Goal: Information Seeking & Learning: Learn about a topic

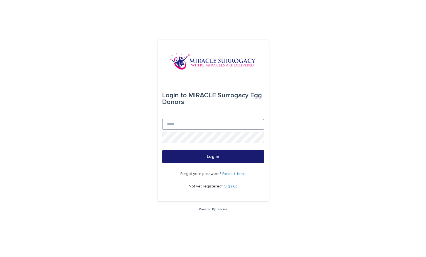
type input "**********"
click at [201, 157] on button "Log in" at bounding box center [213, 156] width 102 height 13
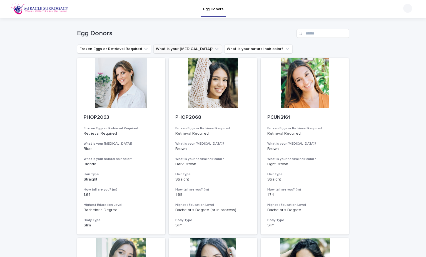
click at [176, 47] on button "What is your [MEDICAL_DATA]?" at bounding box center [188, 48] width 69 height 9
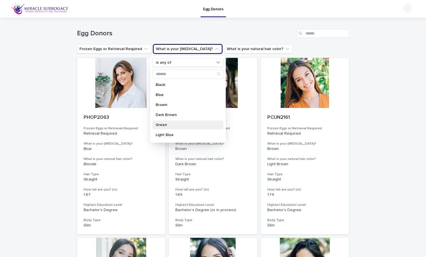
click at [168, 123] on p "Green" at bounding box center [185, 125] width 59 height 4
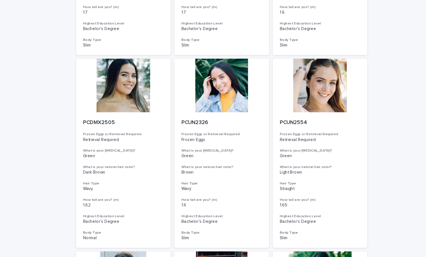
scroll to position [368, 0]
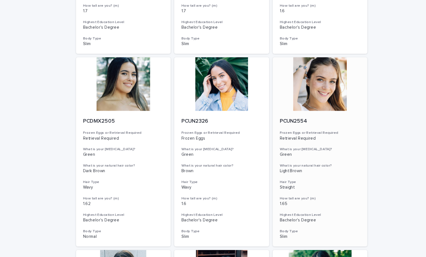
click at [299, 66] on div at bounding box center [305, 85] width 89 height 50
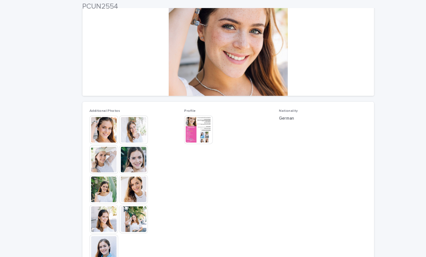
scroll to position [91, 0]
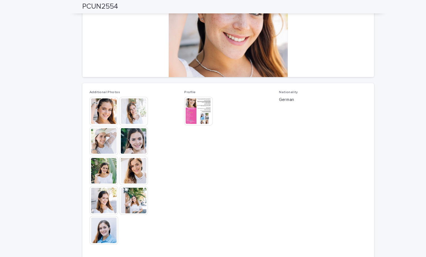
click at [99, 214] on img at bounding box center [97, 215] width 27 height 27
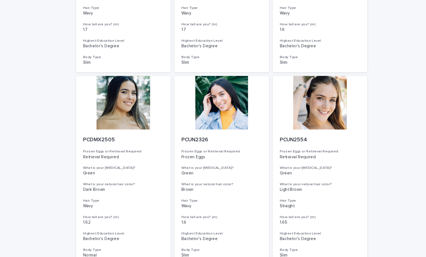
scroll to position [345, 0]
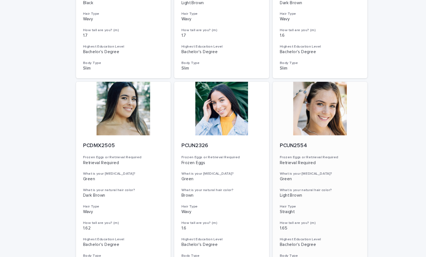
drag, startPoint x: 269, startPoint y: 196, endPoint x: 261, endPoint y: 194, distance: 7.8
click at [268, 217] on div "1.65" at bounding box center [305, 220] width 75 height 6
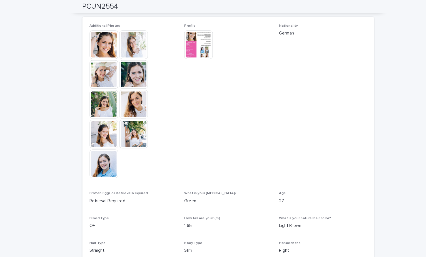
scroll to position [158, 0]
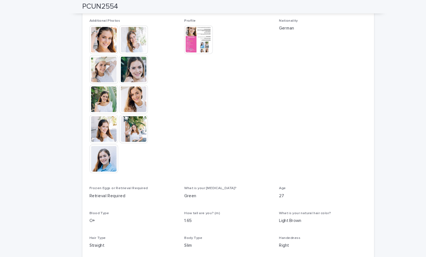
click at [124, 58] on img at bounding box center [125, 64] width 27 height 27
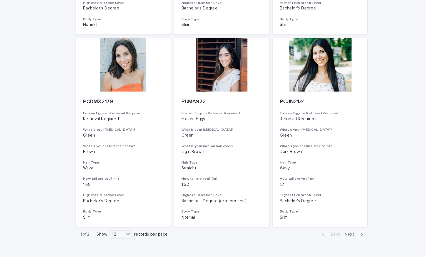
scroll to position [566, 0]
click at [328, 224] on span "Next" at bounding box center [334, 226] width 12 height 4
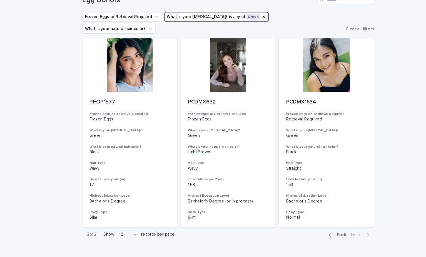
scroll to position [33, 0]
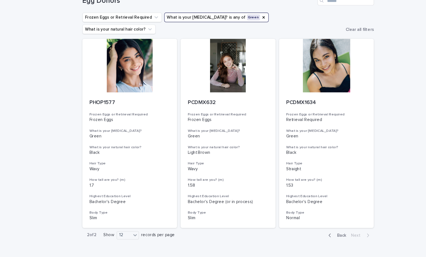
click at [316, 218] on span "Back" at bounding box center [318, 220] width 12 height 4
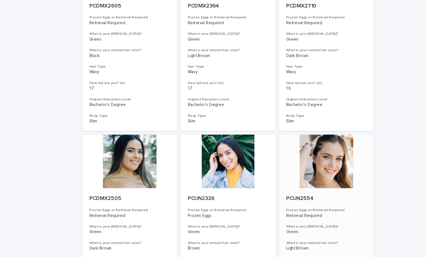
click at [301, 145] on div at bounding box center [305, 151] width 89 height 50
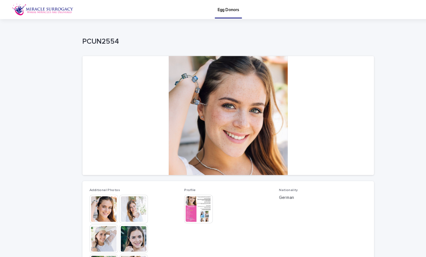
click at [193, 193] on img at bounding box center [185, 195] width 27 height 27
